Goal: Task Accomplishment & Management: Manage account settings

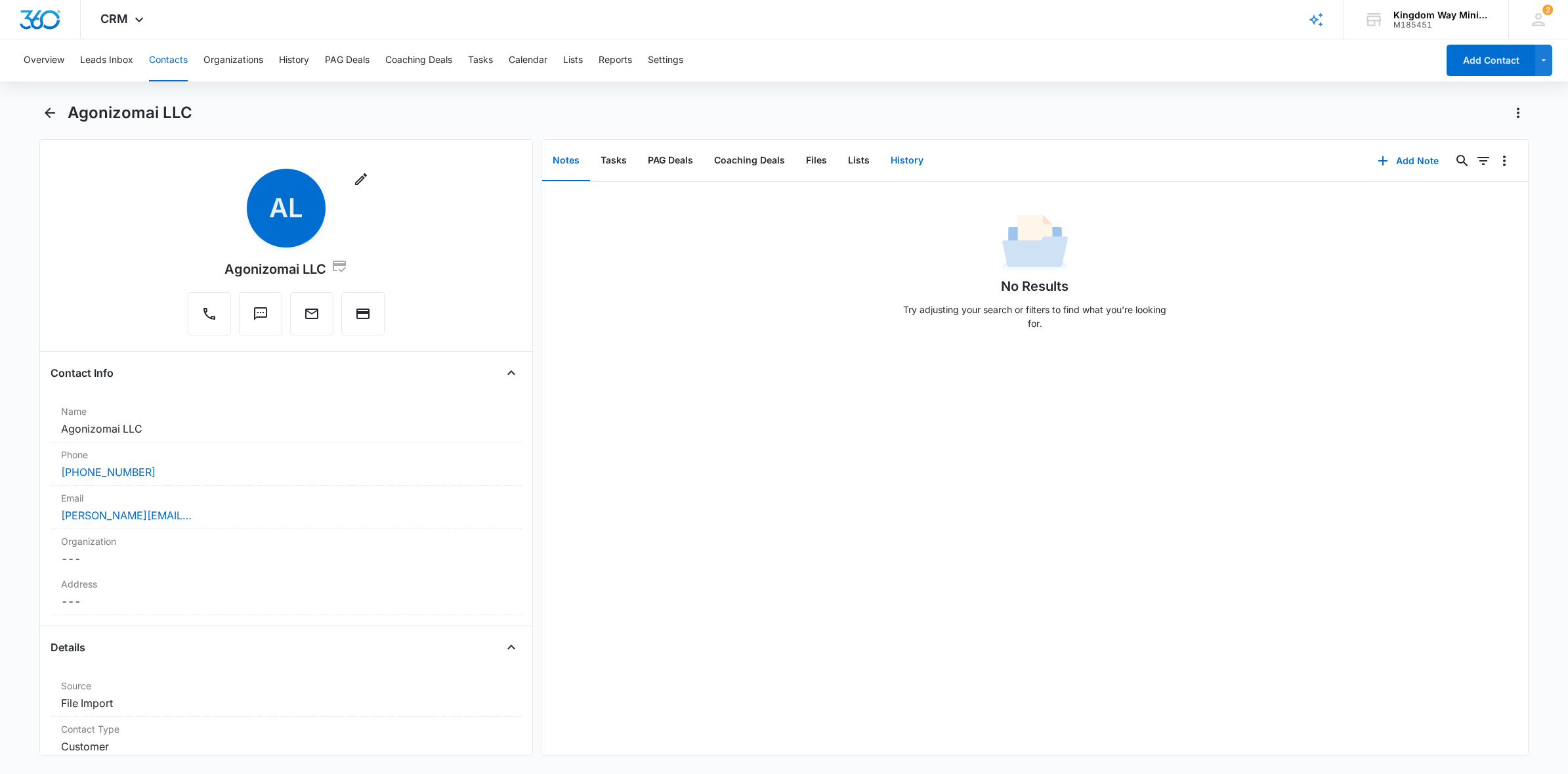
click at [903, 157] on button "History" at bounding box center [907, 161] width 54 height 41
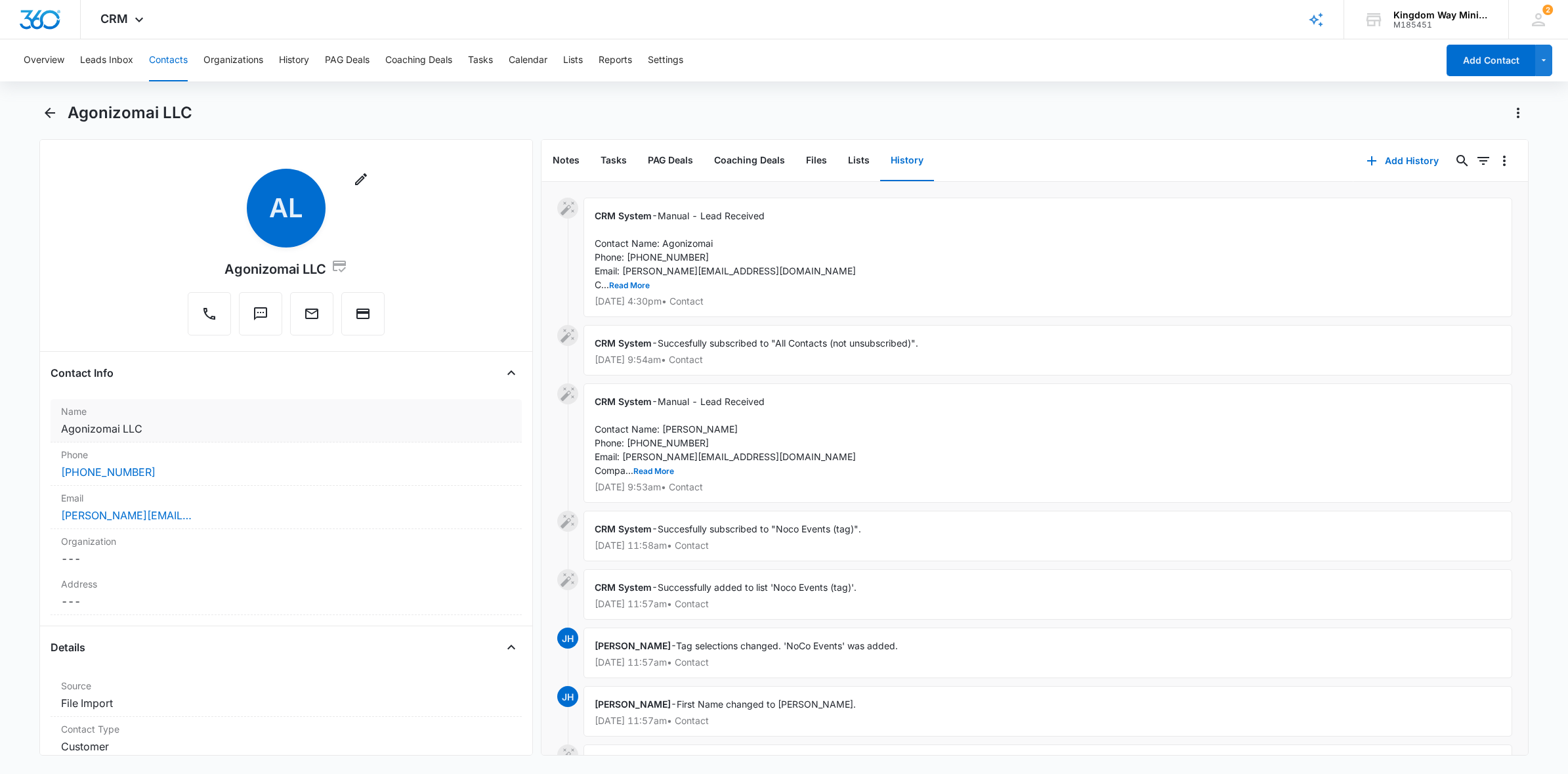
click at [112, 430] on dd "Cancel Save Changes Agonizomai LLC" at bounding box center [286, 429] width 451 height 16
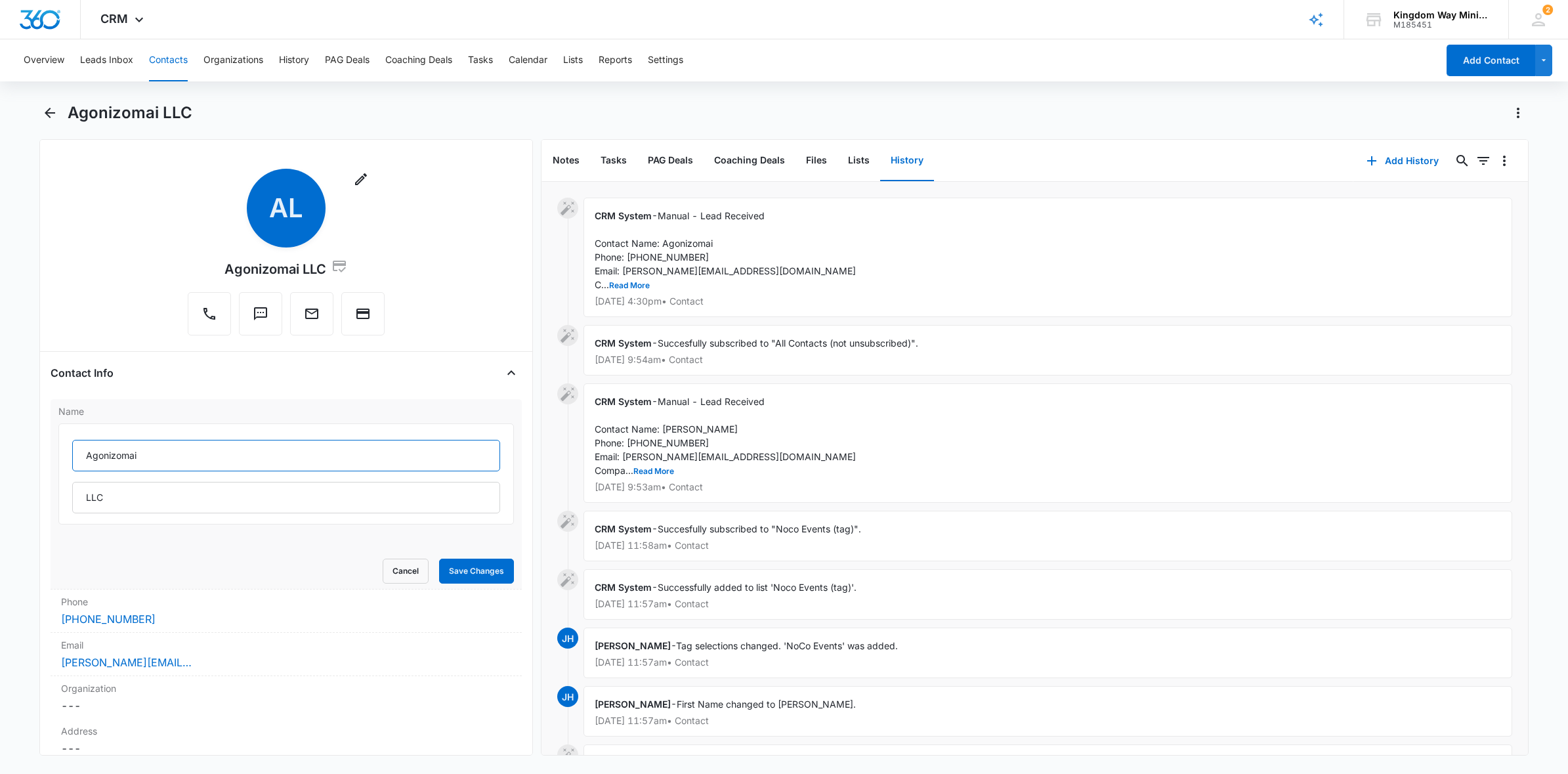
drag, startPoint x: 143, startPoint y: 455, endPoint x: 85, endPoint y: 453, distance: 58.0
click at [85, 453] on input "Agonizomai" at bounding box center [286, 456] width 428 height 32
click at [81, 496] on input "LLC" at bounding box center [286, 498] width 428 height 32
paste input "Agonizomai"
type input "Agonizomai LLC"
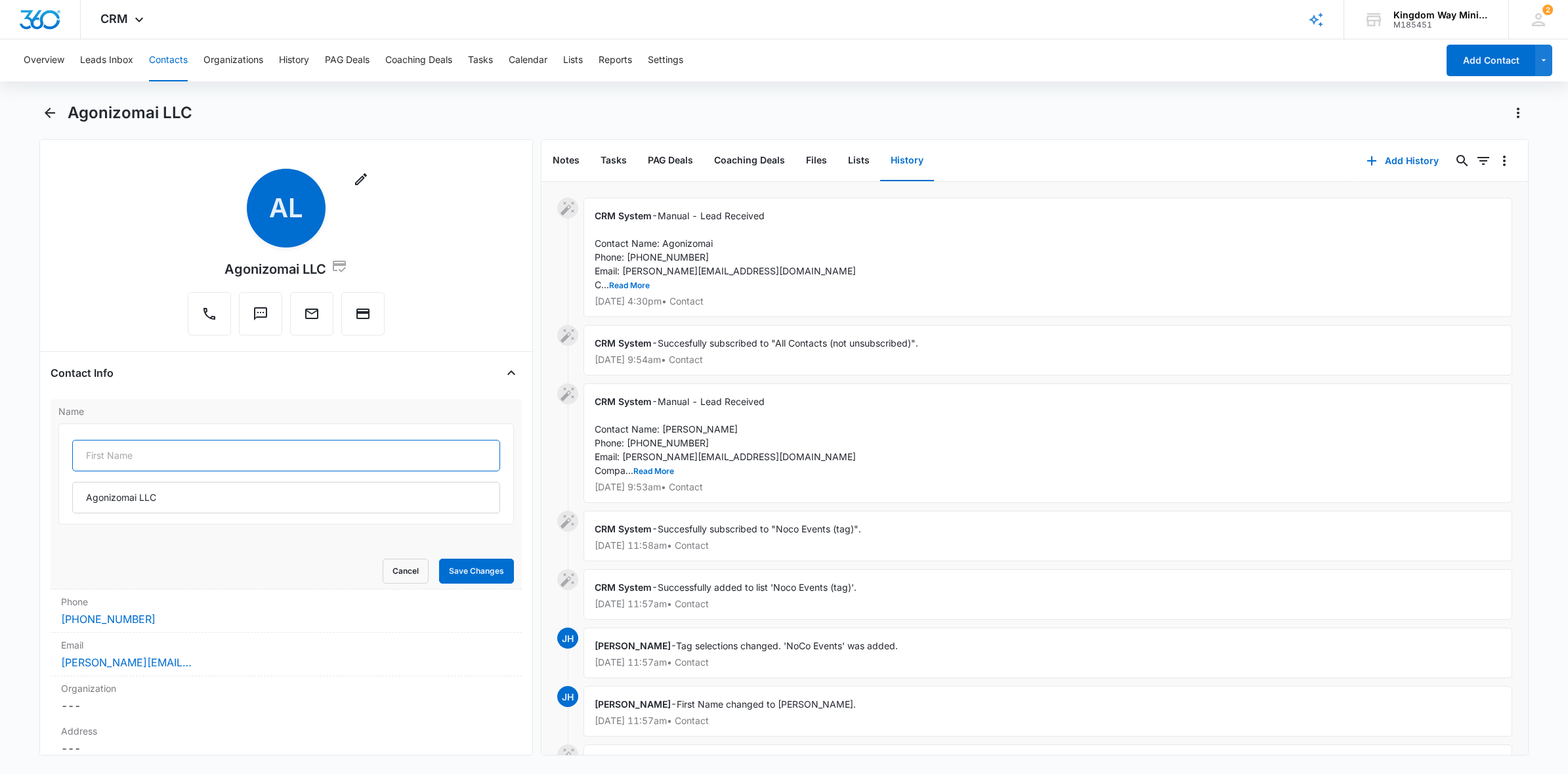
click at [106, 460] on input "text" at bounding box center [286, 456] width 428 height 32
type input "Arnold"
click at [476, 584] on div "Name Arnold Agonizomai LLC Cancel Save Changes" at bounding box center [287, 495] width 472 height 190
click at [485, 569] on button "Save Changes" at bounding box center [476, 571] width 75 height 25
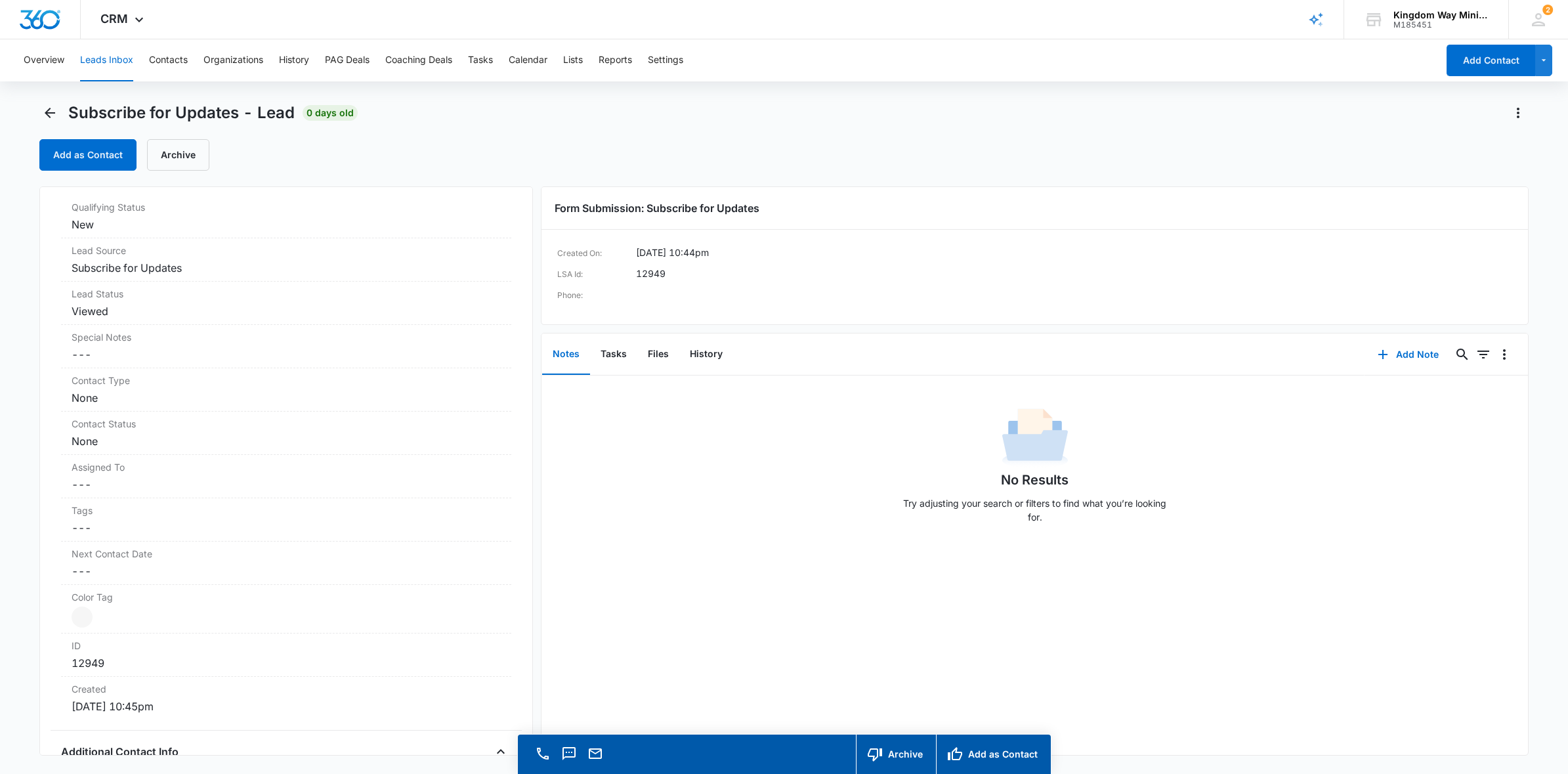
scroll to position [409, 0]
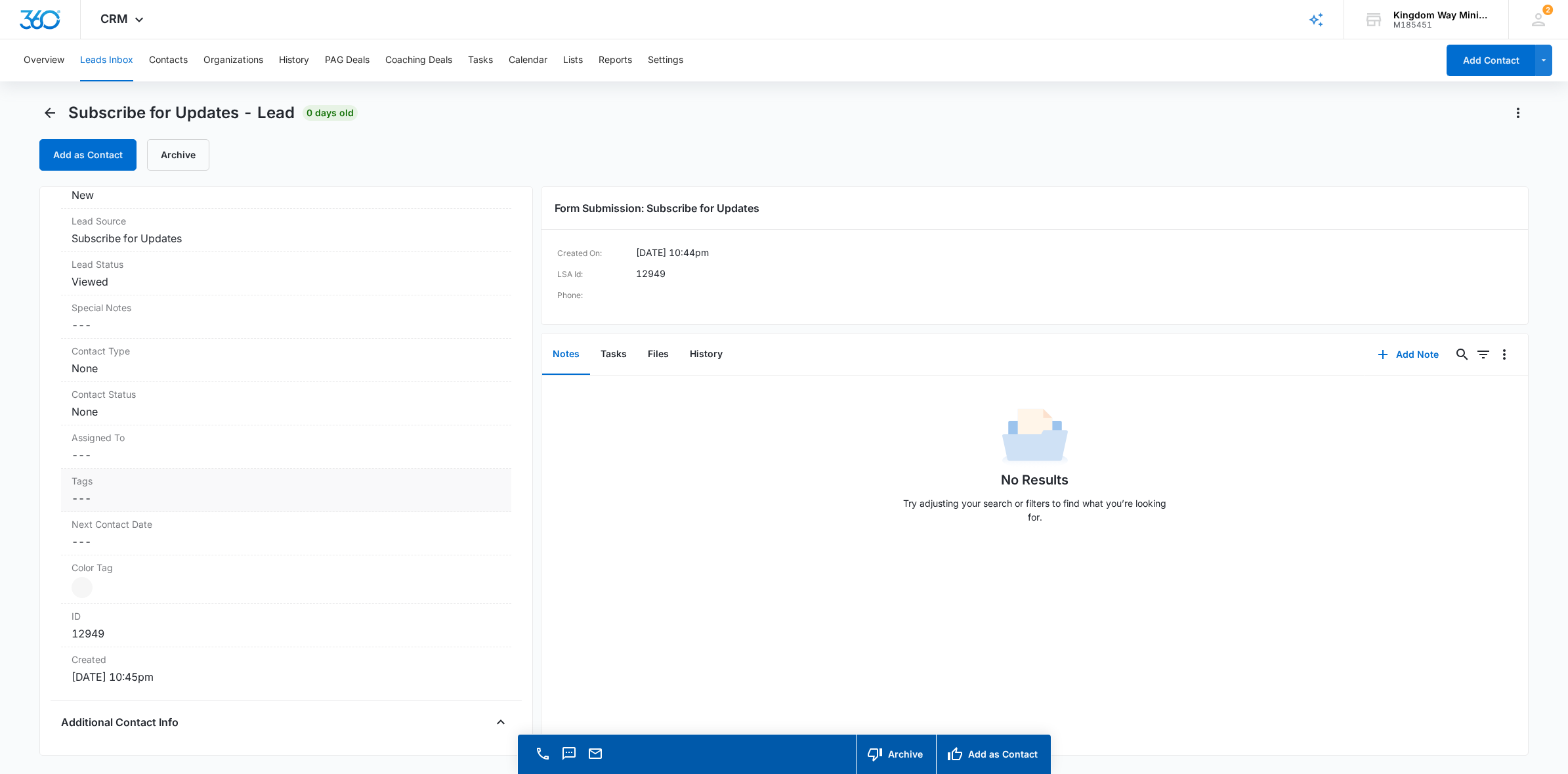
click at [145, 483] on label "Tags" at bounding box center [286, 481] width 430 height 14
click at [114, 504] on div at bounding box center [279, 510] width 395 height 18
type input "noco"
click at [133, 579] on p "NoCo Events" at bounding box center [112, 580] width 56 height 14
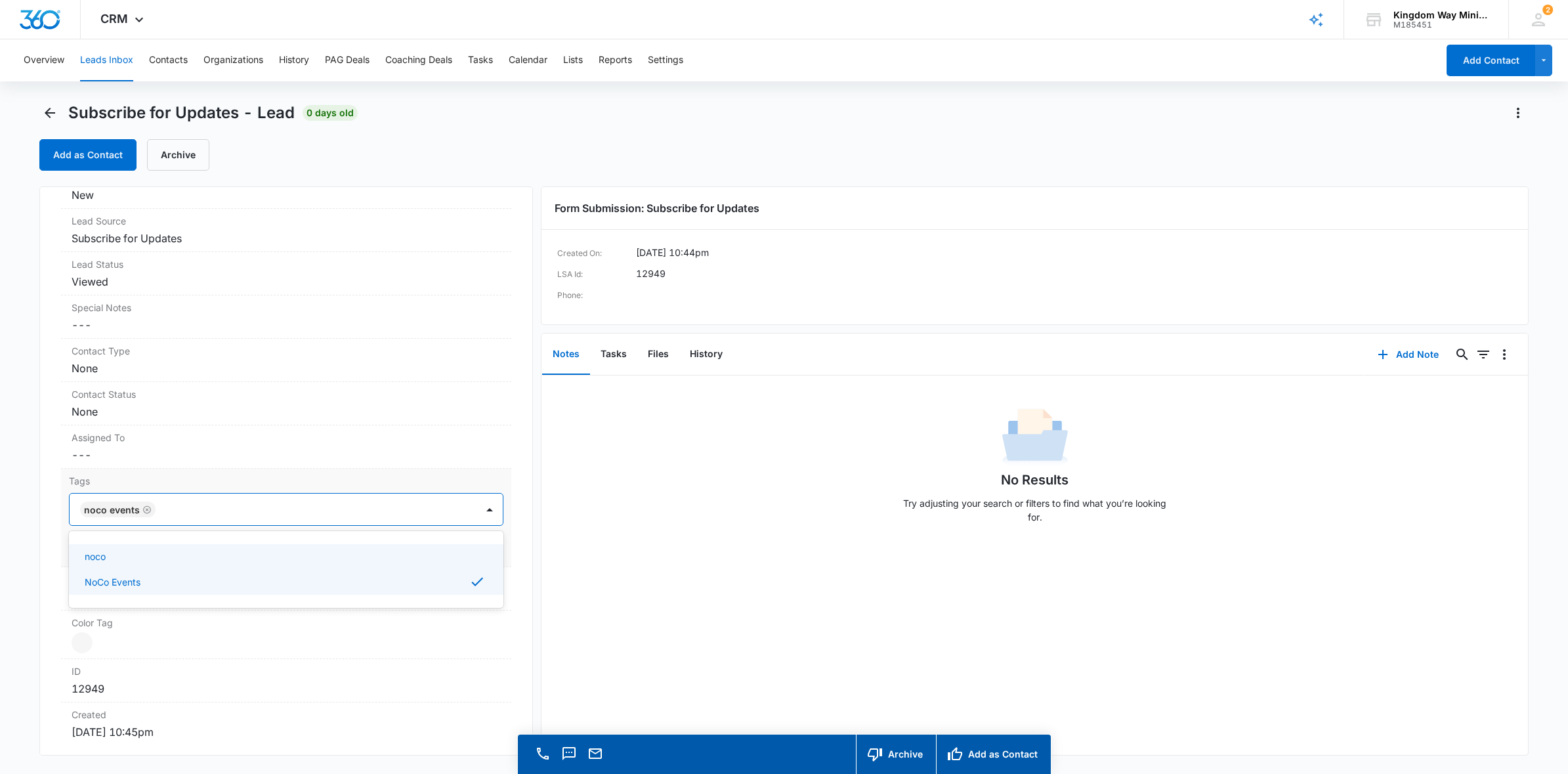
click at [427, 483] on label "Tags" at bounding box center [286, 481] width 435 height 14
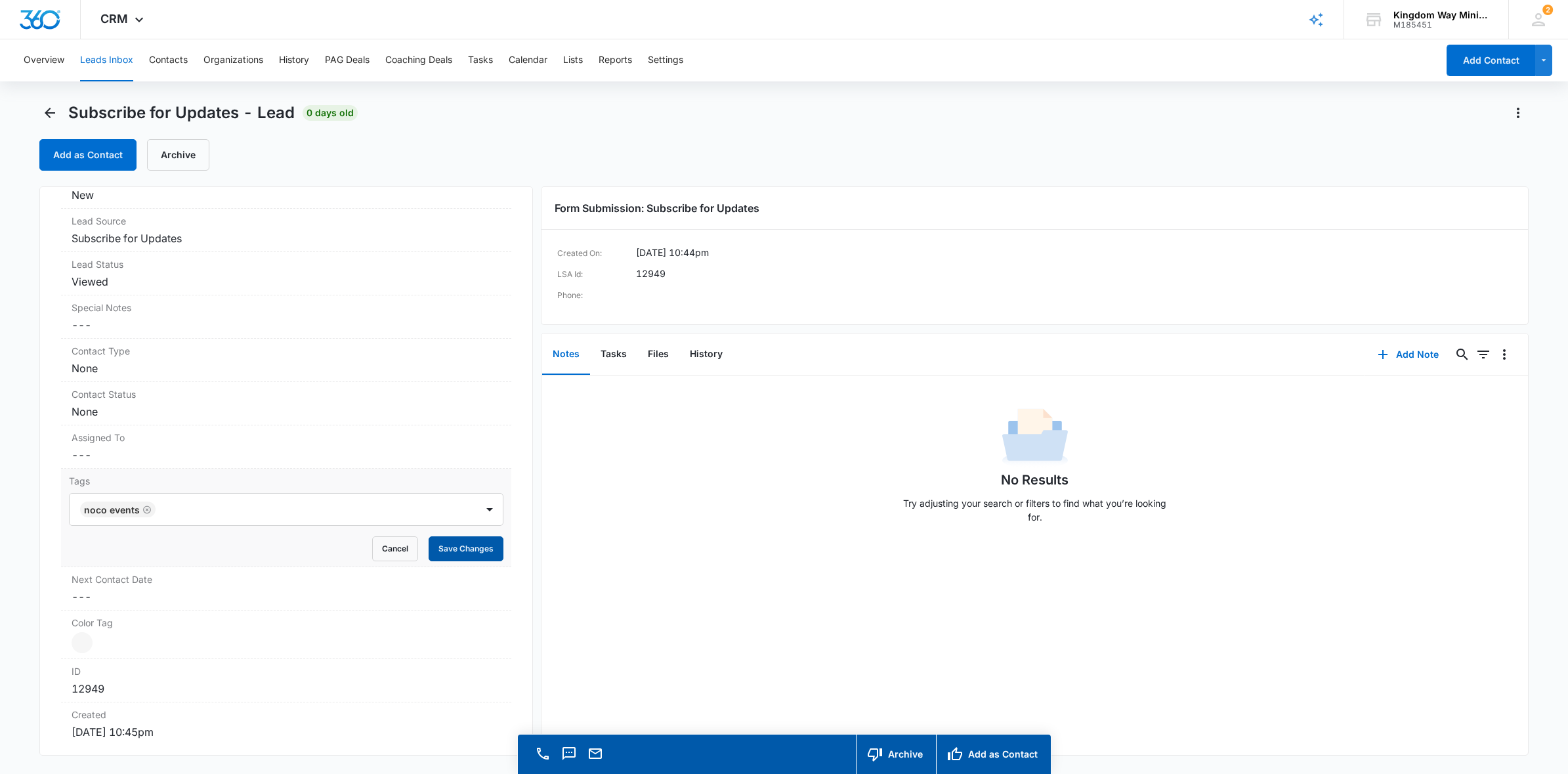
click at [459, 549] on button "Save Changes" at bounding box center [465, 549] width 75 height 25
click at [63, 158] on button "Add as Contact" at bounding box center [88, 155] width 97 height 32
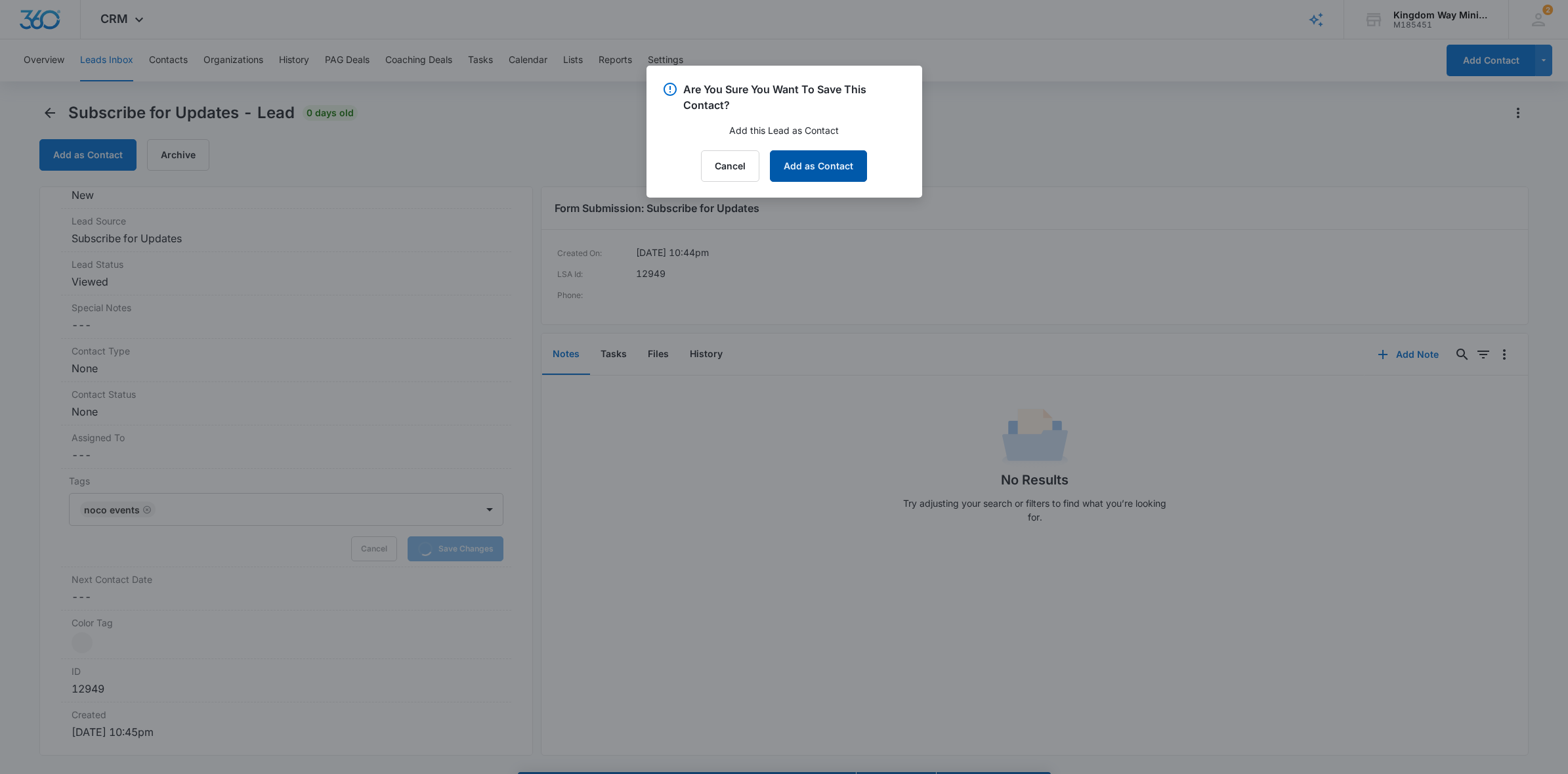
click at [857, 164] on button "Add as Contact" at bounding box center [818, 166] width 97 height 32
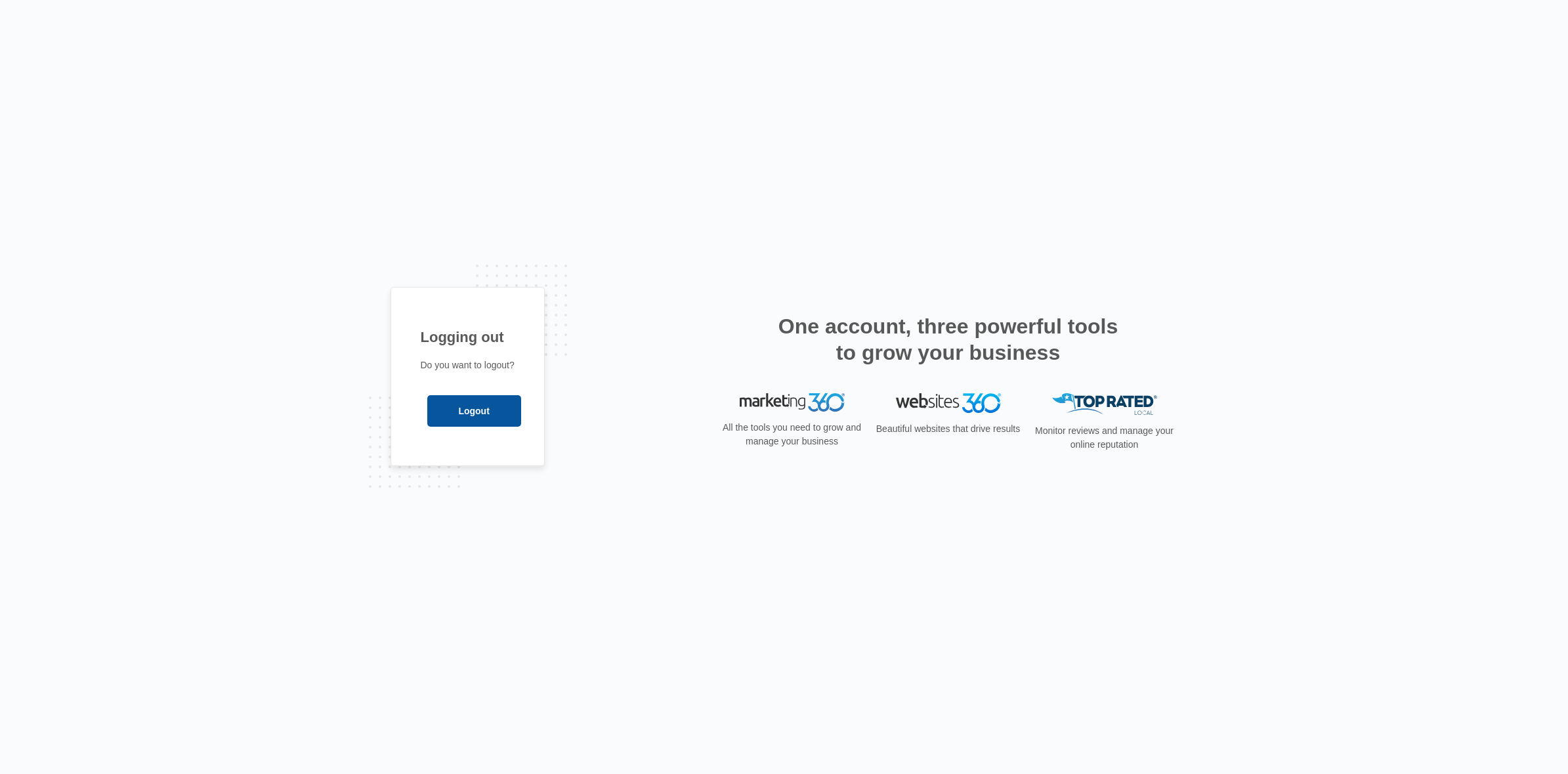
click at [456, 408] on input "Logout" at bounding box center [474, 411] width 94 height 32
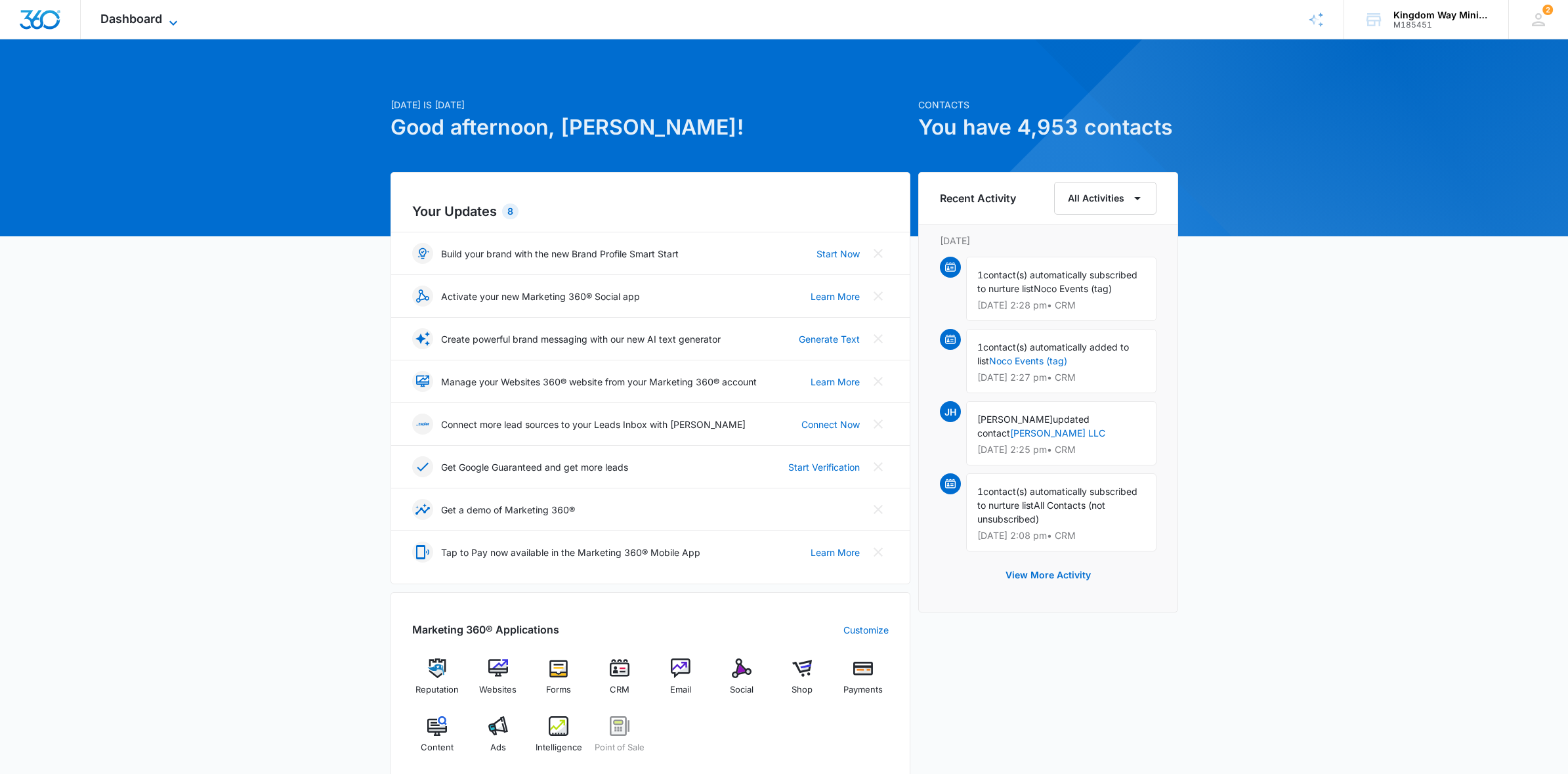
click at [169, 19] on icon at bounding box center [174, 23] width 16 height 16
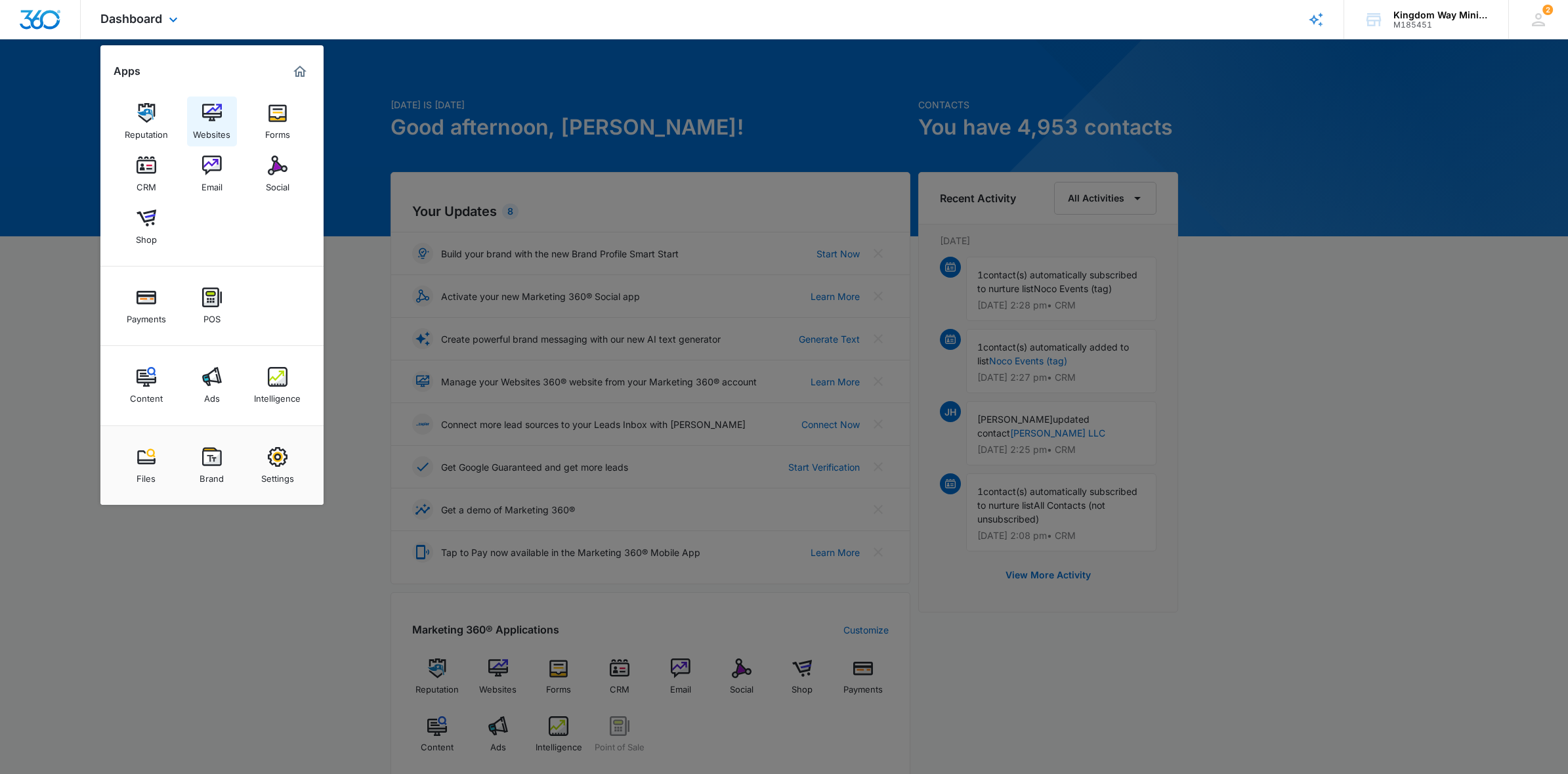
click at [213, 110] on img at bounding box center [212, 113] width 20 height 20
